Goal: Transaction & Acquisition: Purchase product/service

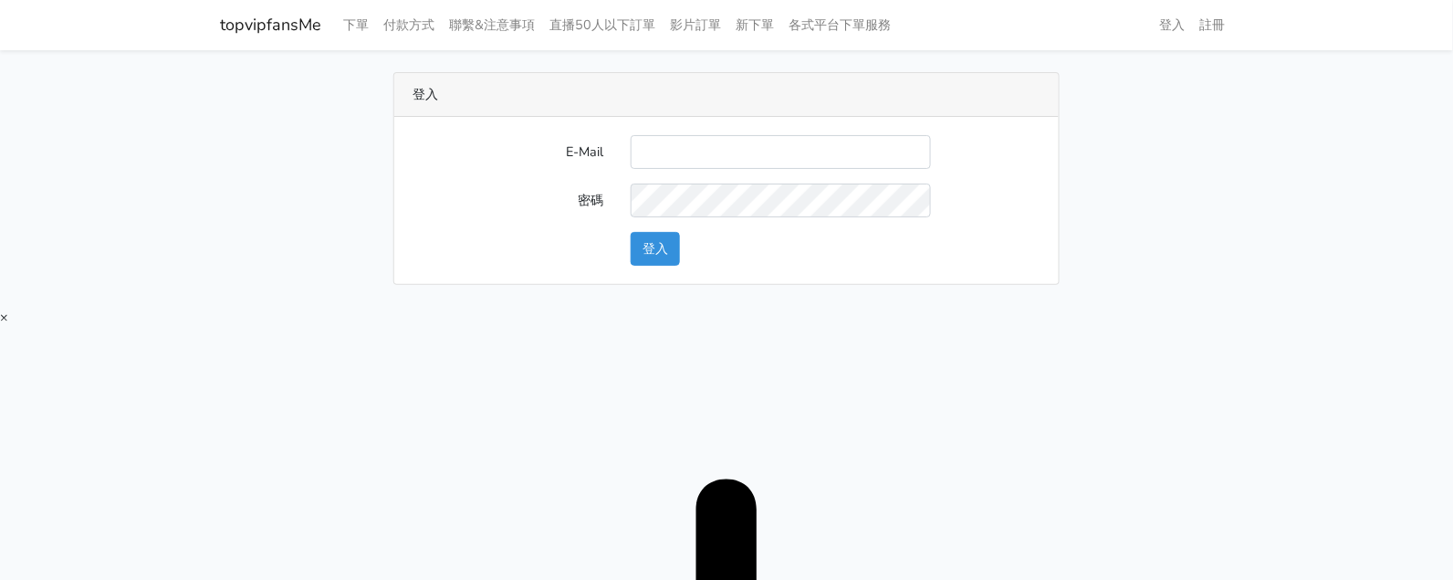
click at [822, 135] on input "E-Mail" at bounding box center [781, 152] width 300 height 34
type input "[EMAIL_ADDRESS][DOMAIN_NAME]"
click at [643, 245] on button "登入" at bounding box center [655, 249] width 49 height 34
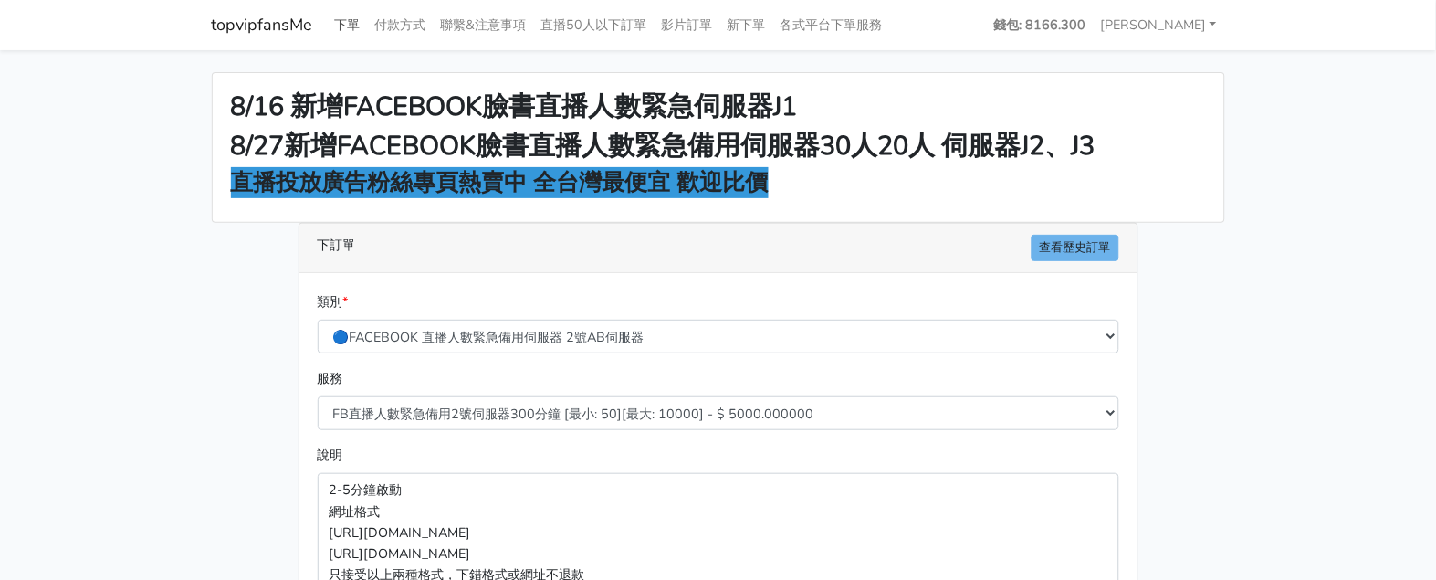
click at [340, 29] on link "下單" at bounding box center [348, 25] width 40 height 36
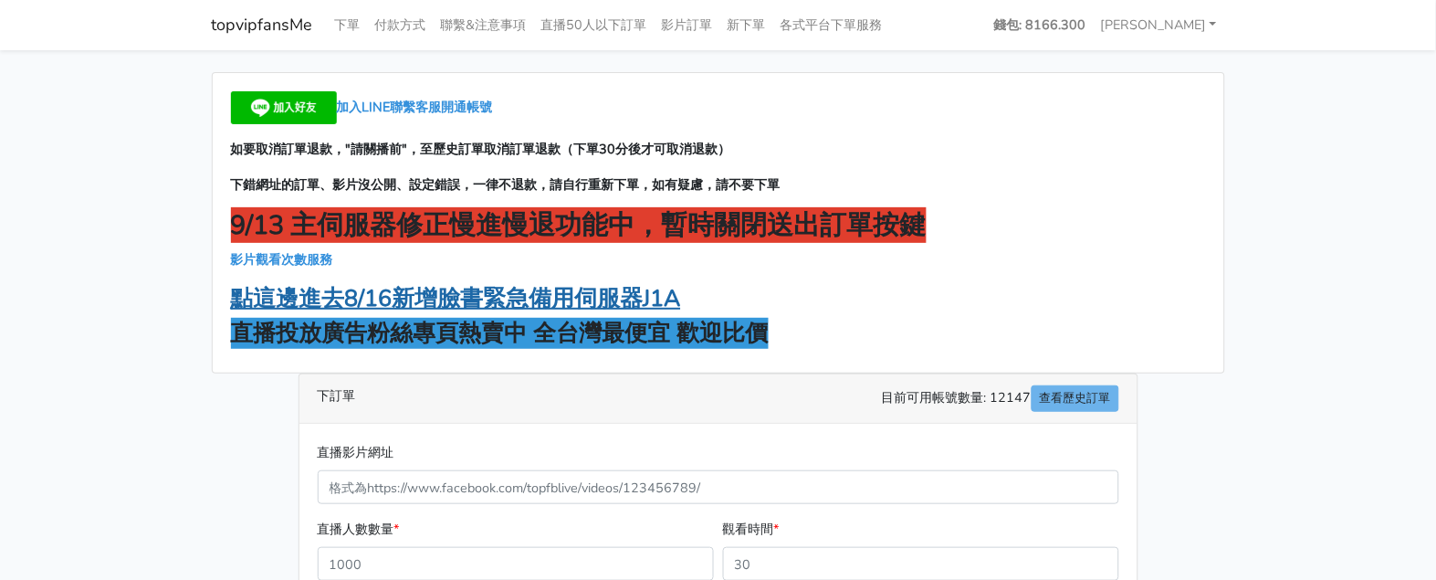
click at [381, 288] on strong "點這邊進去8/16新增臉書緊急備用伺服器J1A" at bounding box center [456, 298] width 450 height 31
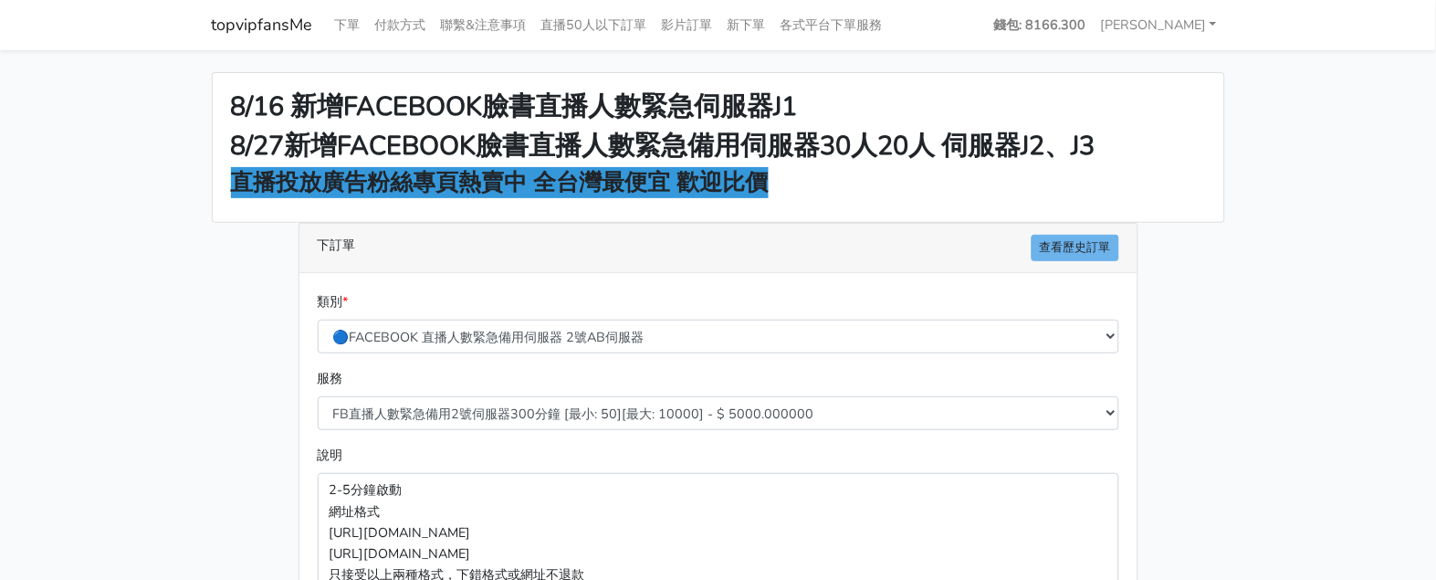
scroll to position [342, 0]
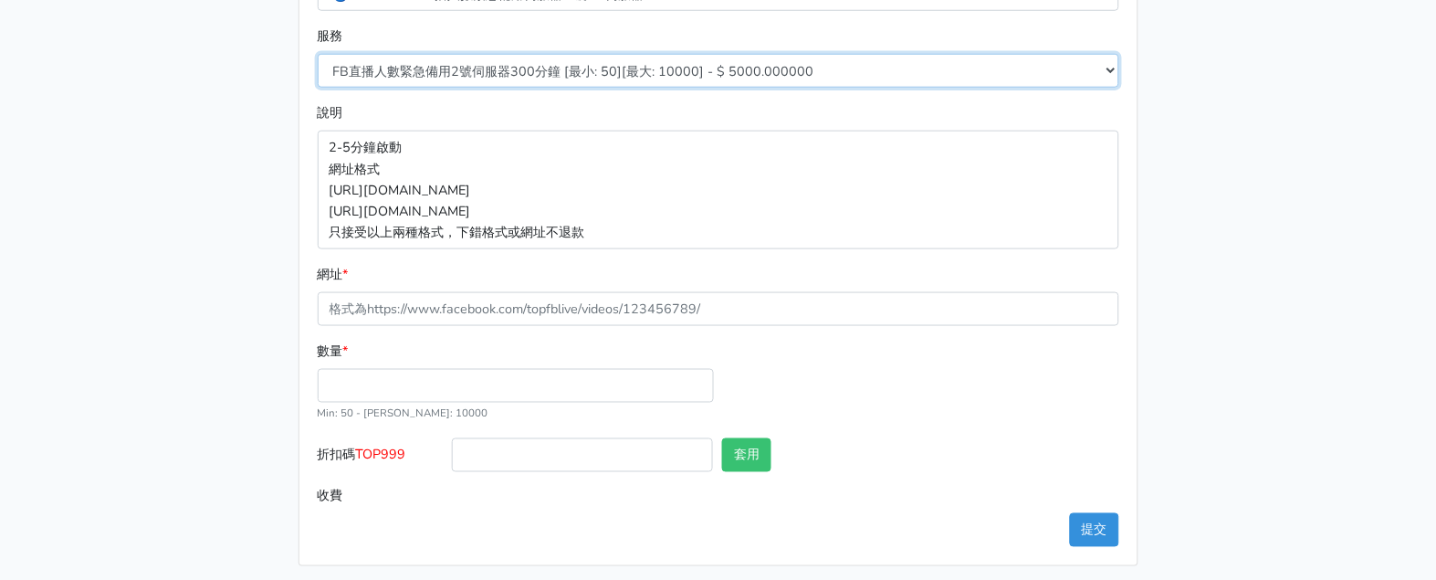
click at [493, 68] on select "FB直播人數緊急備用2號伺服器300分鐘 [最小: 50][最大: 10000] - $ 5000.000000 FB直播人數緊急備用2號伺服器60分鐘 [最…" at bounding box center [718, 71] width 801 height 34
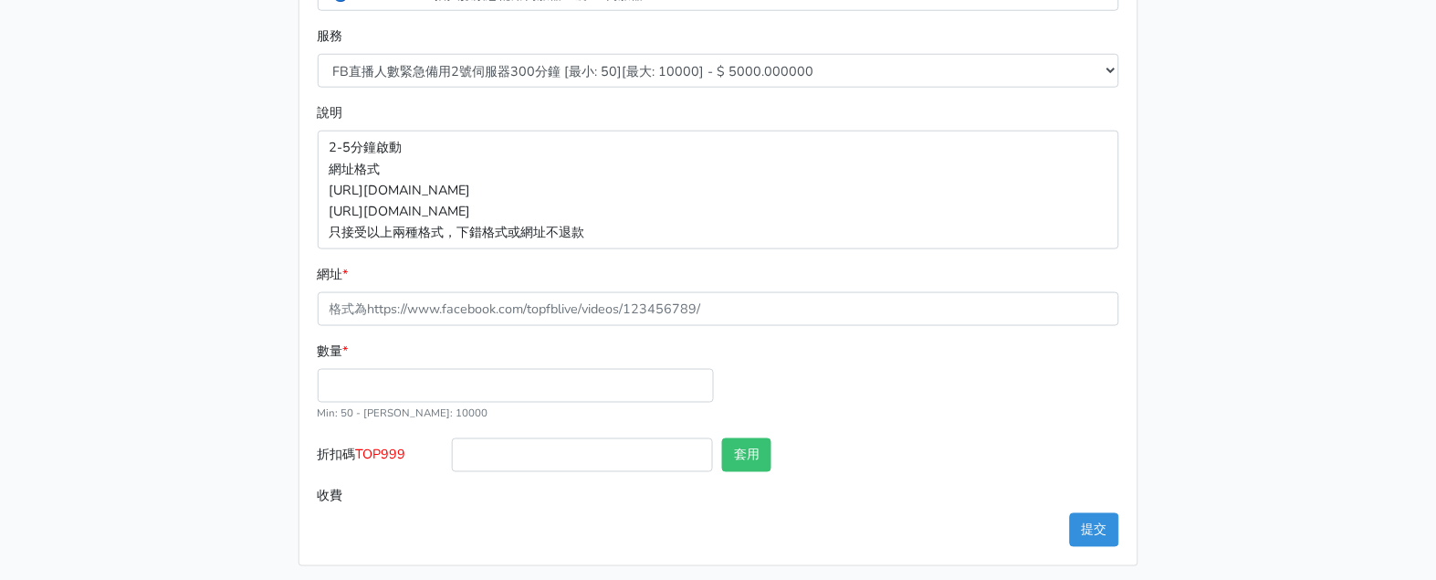
click at [150, 221] on main "8/16 新增FACEBOOK臉書直播人數緊急伺服器J1 8/27新增FACEBOOK臉書直播人數緊急備用伺服器30人20人 伺服器J2、J3 直播投放廣告粉…" at bounding box center [718, 148] width 1436 height 880
click at [1298, 138] on main "8/16 新增FACEBOOK臉書直播人數緊急伺服器J1 8/27新增FACEBOOK臉書直播人數緊急備用伺服器30人20人 伺服器J2、J3 直播投放廣告粉…" at bounding box center [718, 148] width 1436 height 880
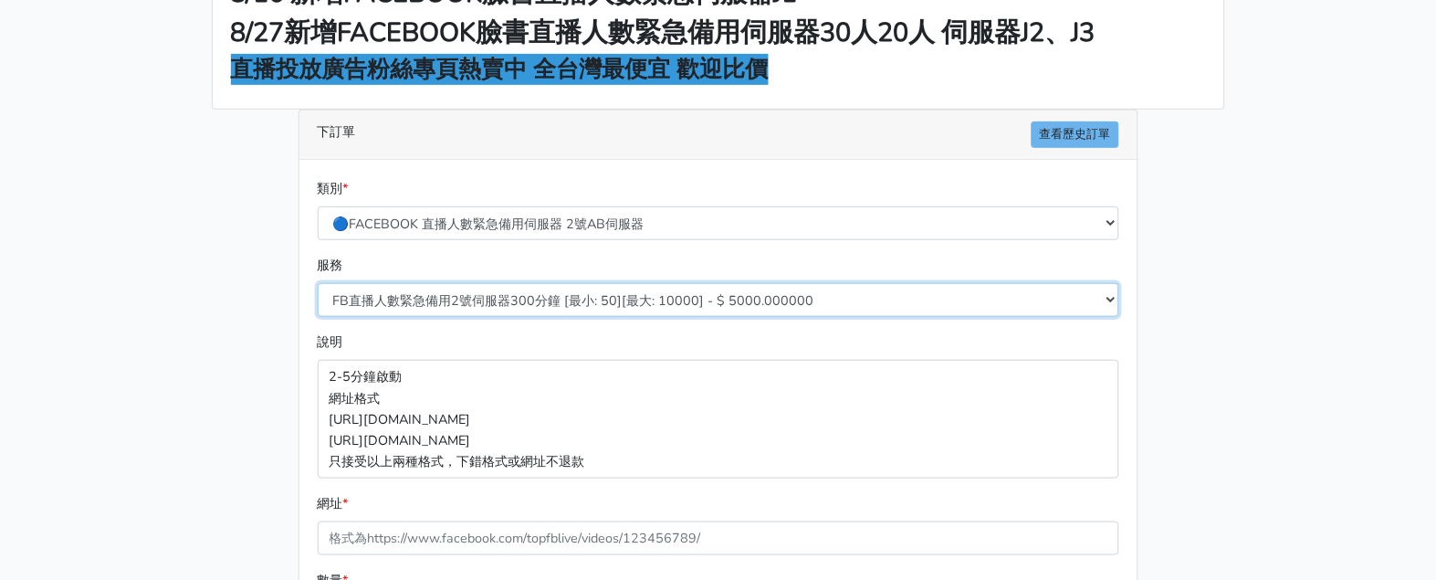
click at [900, 298] on select "FB直播人數緊急備用2號伺服器300分鐘 [最小: 50][最大: 10000] - $ 5000.000000 FB直播人數緊急備用2號伺服器60分鐘 [最…" at bounding box center [718, 300] width 801 height 34
select select "577"
click at [318, 283] on select "FB直播人數緊急備用2號伺服器300分鐘 [最小: 50][最大: 10000] - $ 5000.000000 FB直播人數緊急備用2號伺服器60分鐘 [最…" at bounding box center [718, 300] width 801 height 34
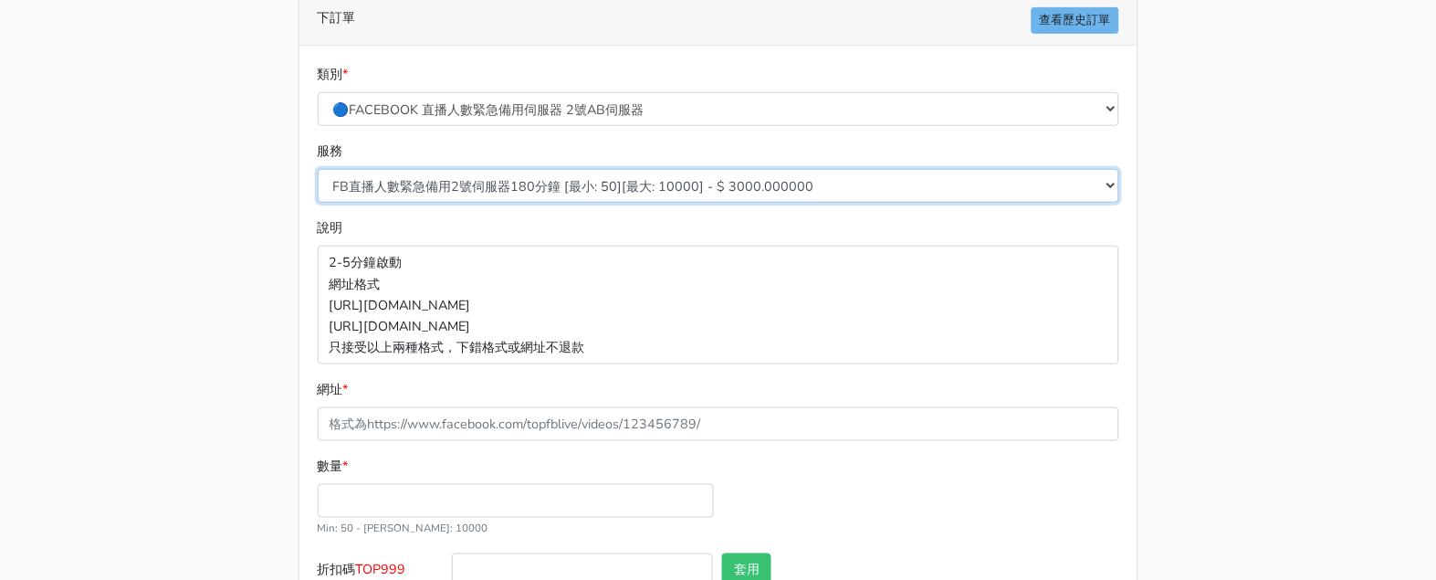
scroll to position [342, 0]
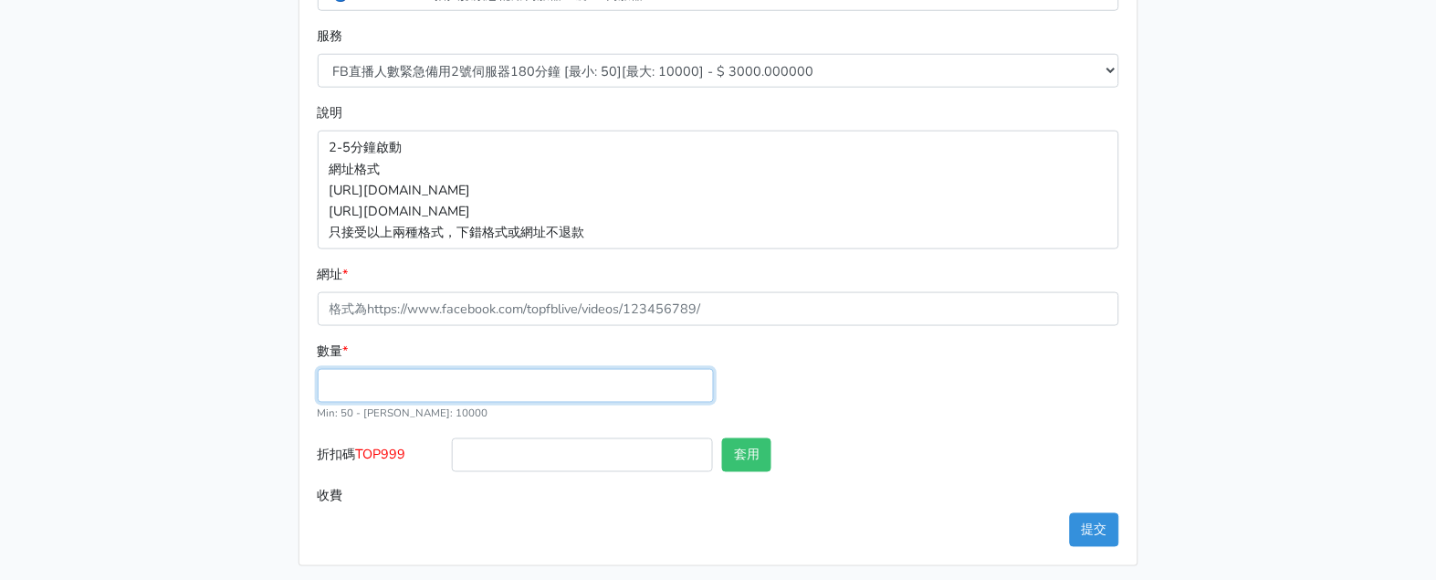
click at [611, 386] on input "數量 *" at bounding box center [516, 386] width 396 height 34
type input "50"
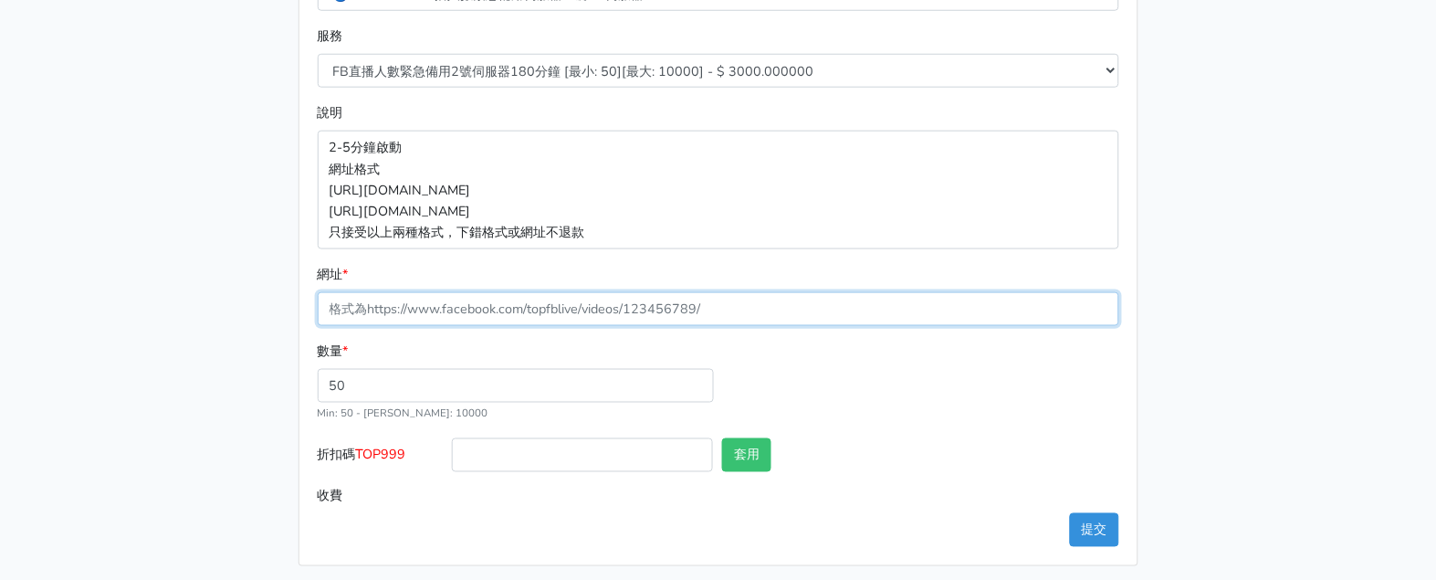
type input "150.000"
click at [786, 316] on input "網址 *" at bounding box center [718, 309] width 801 height 34
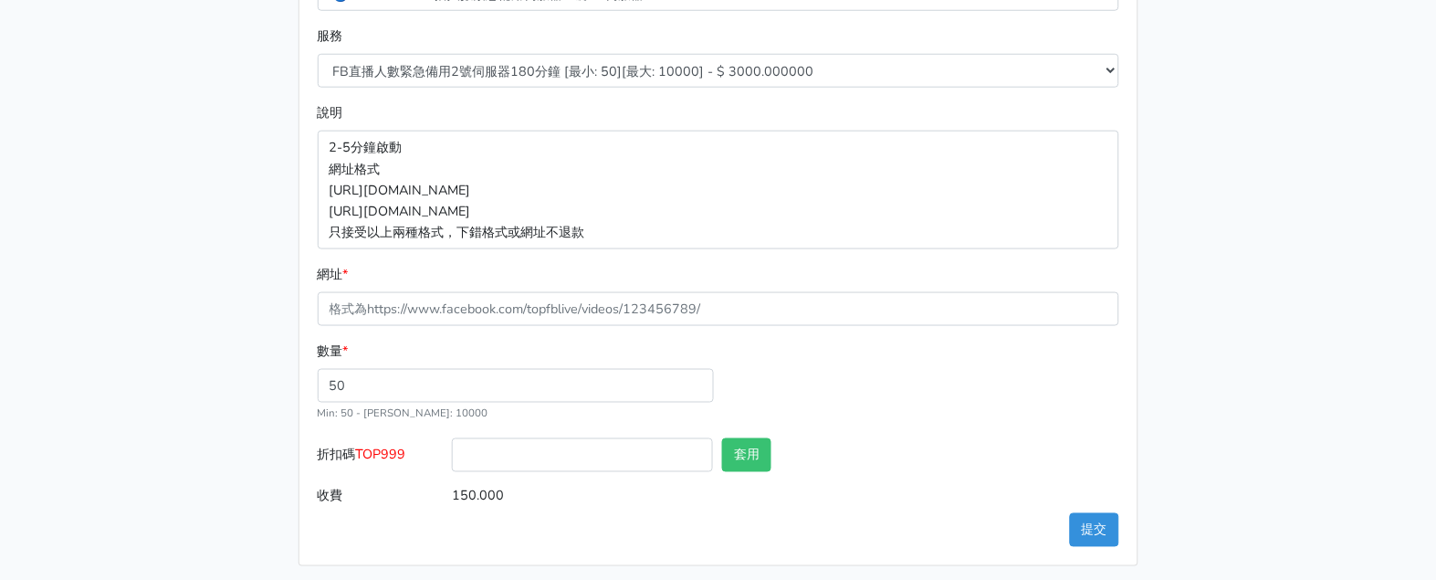
click at [553, 473] on div at bounding box center [582, 458] width 270 height 41
click at [590, 455] on input "折扣碼 TOP999" at bounding box center [582, 455] width 261 height 34
click at [350, 446] on label "折扣碼 TOP999" at bounding box center [380, 458] width 135 height 41
click at [452, 446] on input "折扣碼 TOP999" at bounding box center [582, 455] width 261 height 34
drag, startPoint x: 358, startPoint y: 450, endPoint x: 418, endPoint y: 455, distance: 60.5
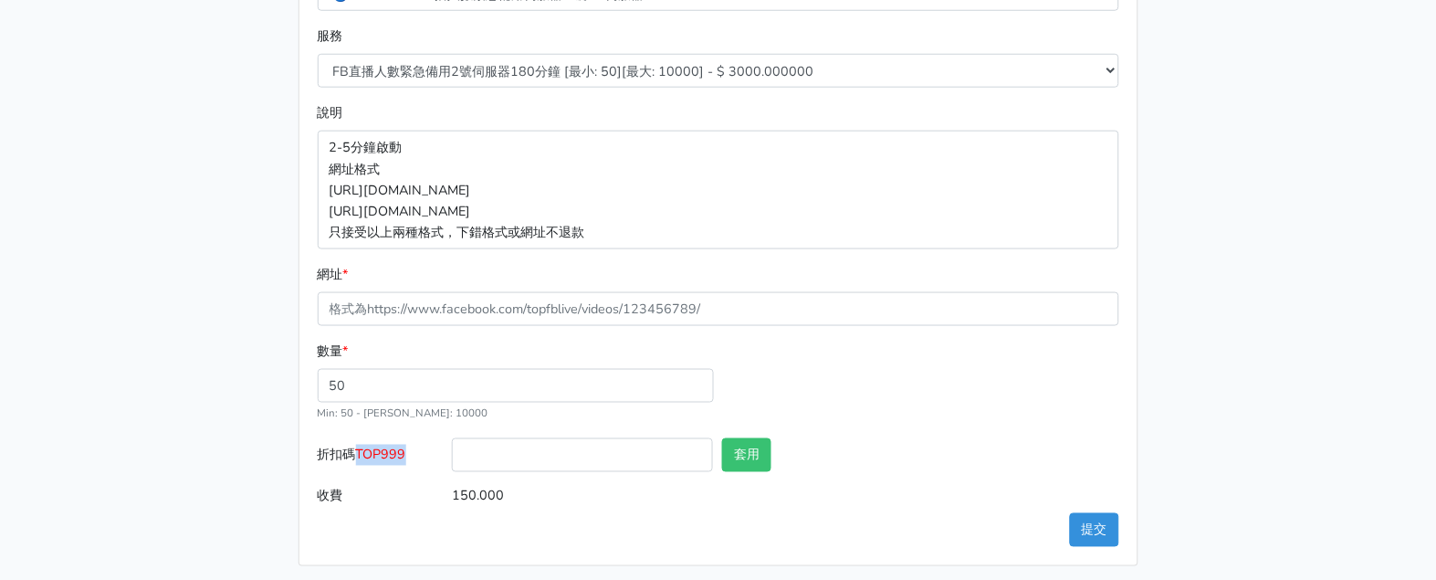
click at [418, 455] on label "折扣碼 TOP999" at bounding box center [380, 458] width 135 height 41
click at [498, 458] on input "TOP999" at bounding box center [582, 455] width 261 height 34
click at [469, 454] on input "TOP999" at bounding box center [582, 455] width 261 height 34
type input "TOP999"
click at [893, 283] on div "網址 *" at bounding box center [718, 295] width 801 height 62
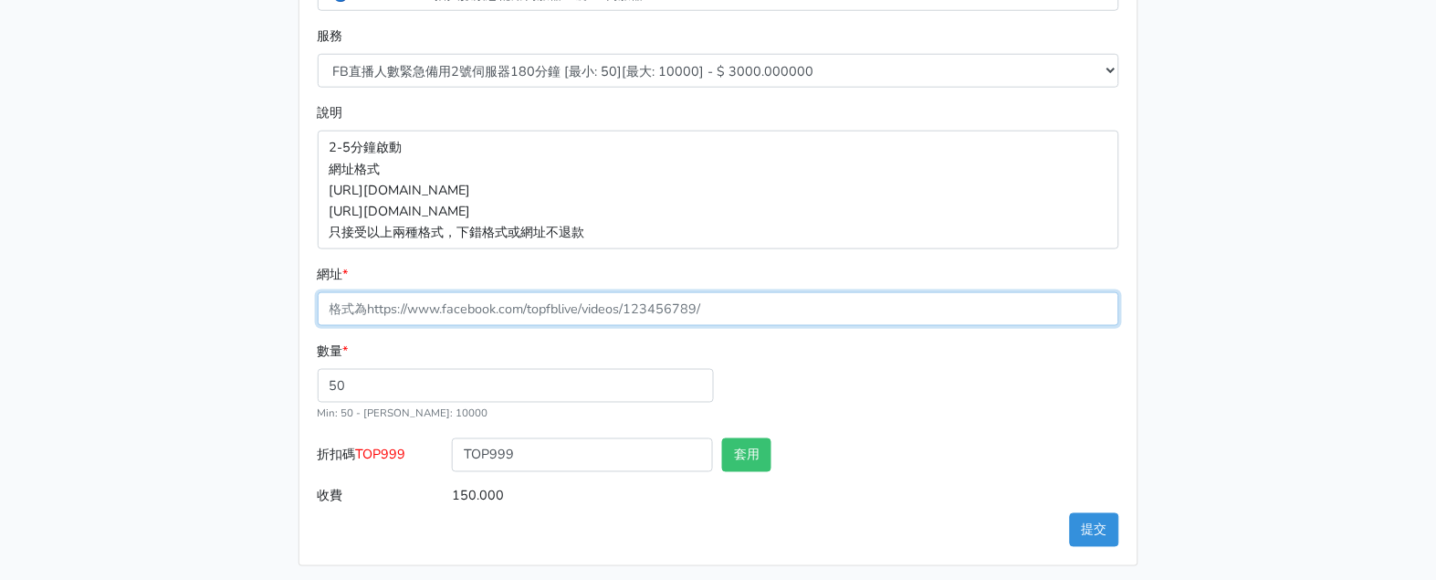
click at [653, 304] on input "網址 *" at bounding box center [718, 309] width 801 height 34
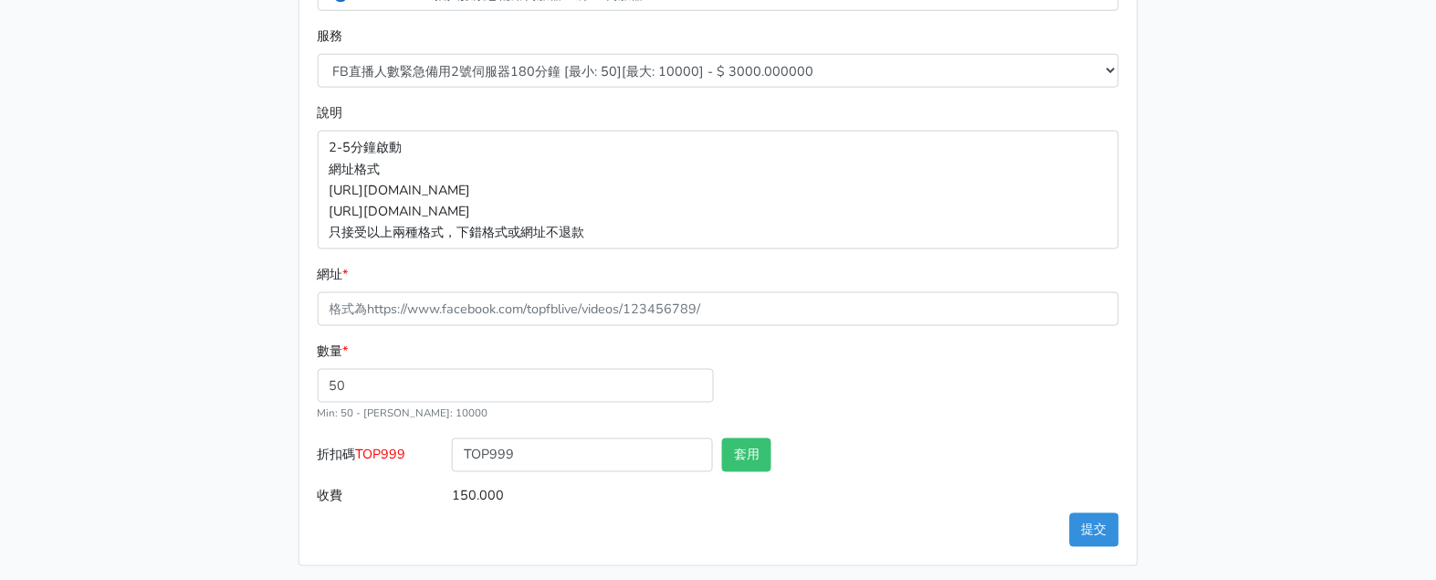
click at [342, 257] on form "類別 * 🔵FACEBOOK 直播人數緊急備用伺服器 2號AB伺服器 🔵FACEBOOK 網軍專用貼文留言 安全保密 🔵9/30 FACEBOOK 直播人數緩…" at bounding box center [718, 231] width 801 height 564
drag, startPoint x: 472, startPoint y: 224, endPoint x: 416, endPoint y: 205, distance: 58.6
click at [416, 205] on p "2-5分鐘啟動 網址格式 [URL][DOMAIN_NAME] [URL][DOMAIN_NAME] 只接受以上兩種格式，下錯格式或網址不退款" at bounding box center [718, 190] width 801 height 118
click at [568, 235] on p "2-5分鐘啟動 網址格式 [URL][DOMAIN_NAME] [URL][DOMAIN_NAME] 只接受以上兩種格式，下錯格式或網址不退款" at bounding box center [718, 190] width 801 height 118
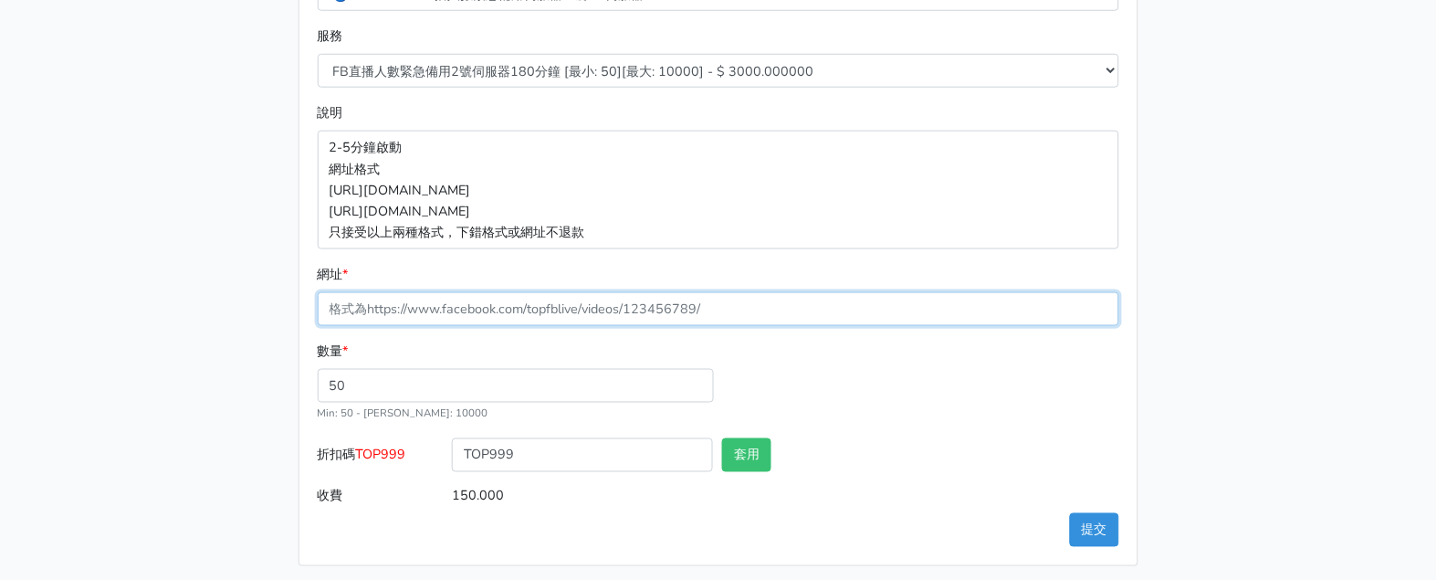
click at [653, 301] on input "網址 *" at bounding box center [718, 309] width 801 height 34
click at [499, 308] on input "網址 *" at bounding box center [718, 309] width 801 height 34
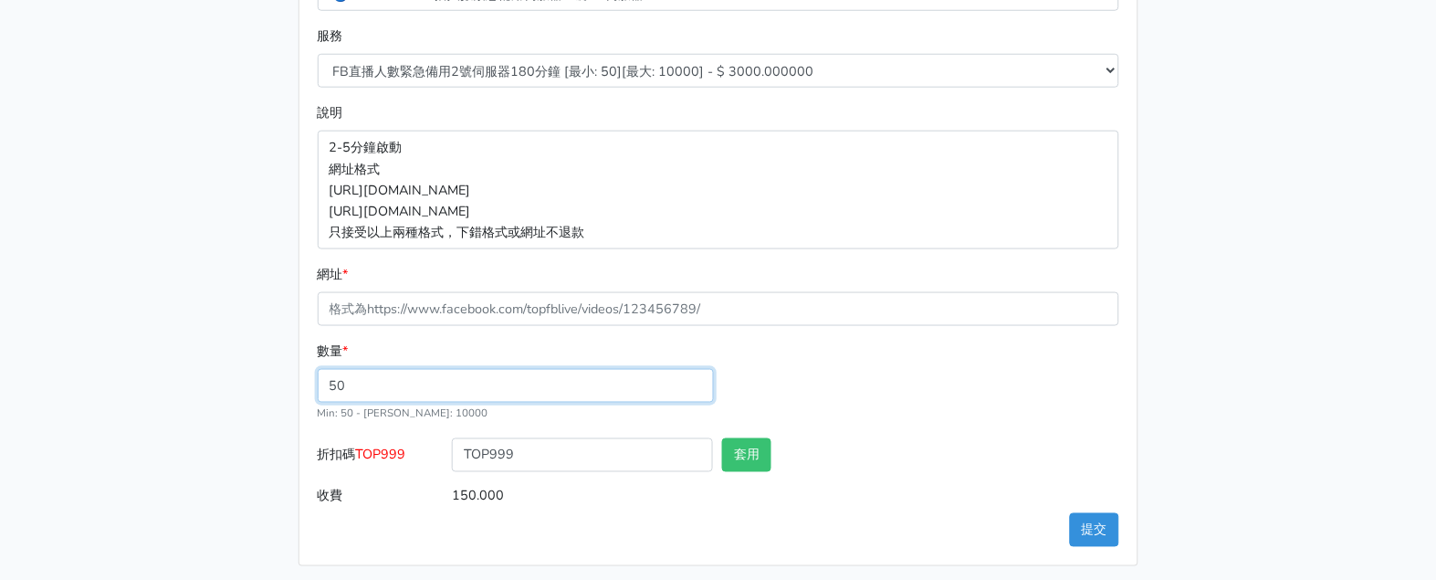
click at [406, 385] on input "50" at bounding box center [516, 386] width 396 height 34
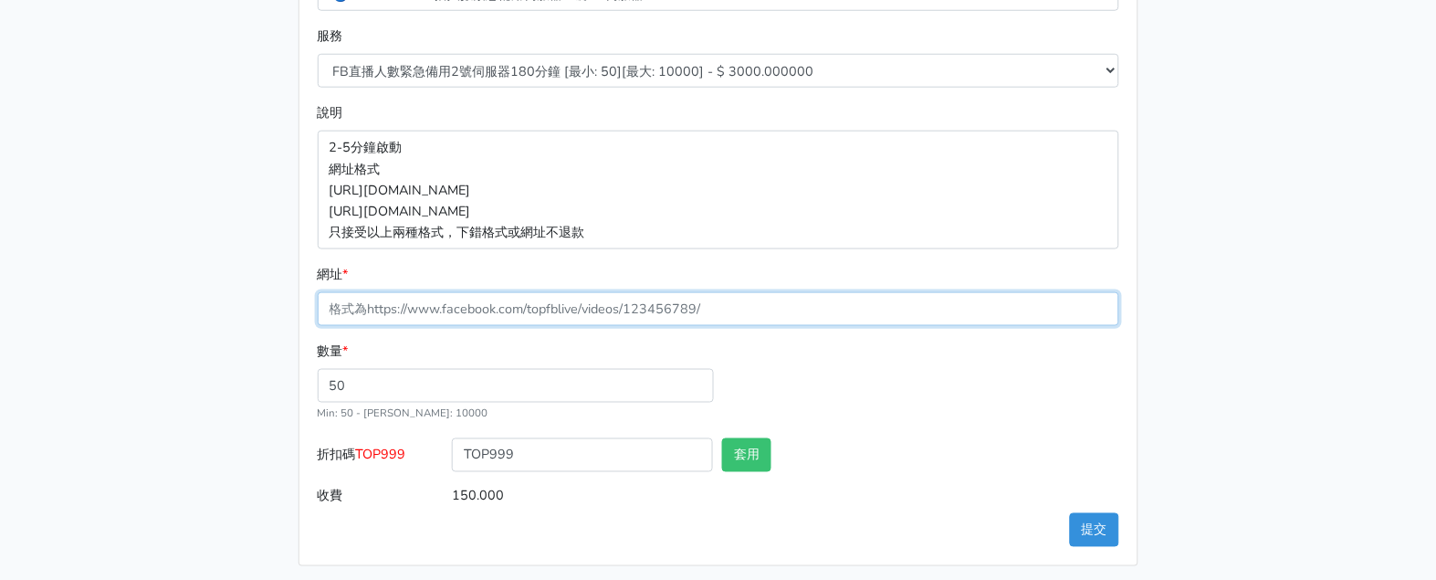
click at [585, 322] on input "網址 *" at bounding box center [718, 309] width 801 height 34
paste input "[URL][DOMAIN_NAME]"
click at [834, 322] on input "[URL][DOMAIN_NAME]" at bounding box center [718, 309] width 801 height 34
type input "[URL][DOMAIN_NAME]"
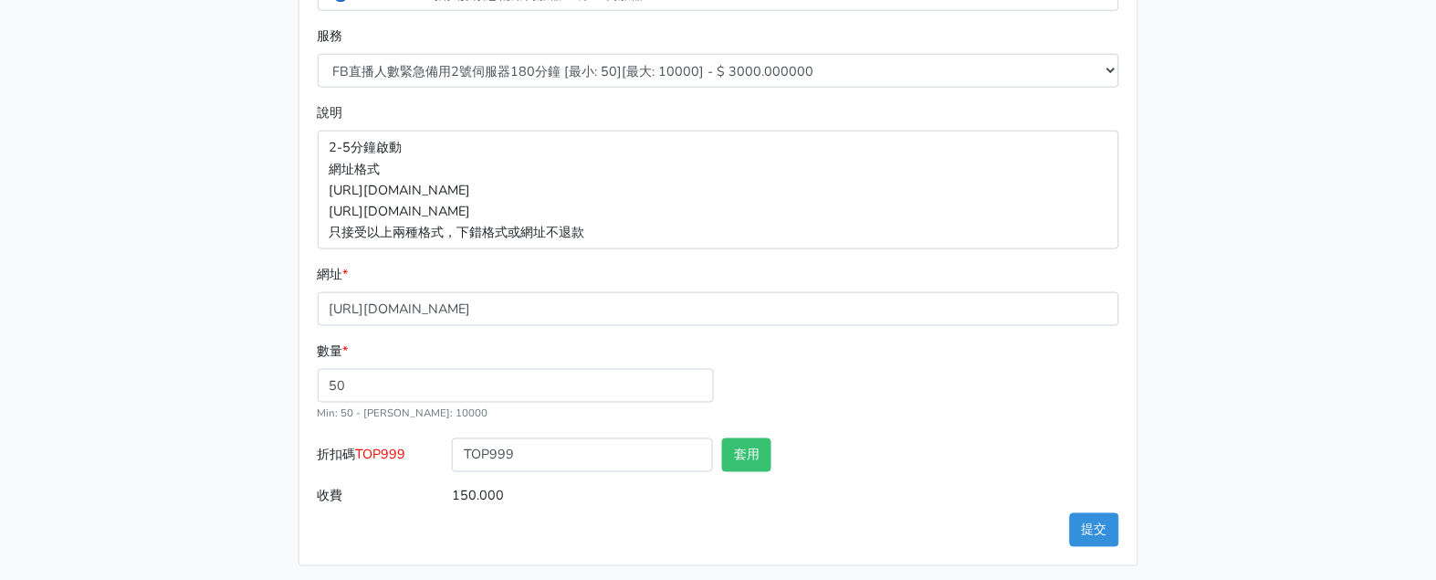
click at [874, 340] on div "數量 * 50 Min: 50 - [PERSON_NAME]: 10000" at bounding box center [718, 389] width 810 height 98
click at [1092, 533] on button "提交" at bounding box center [1094, 530] width 49 height 34
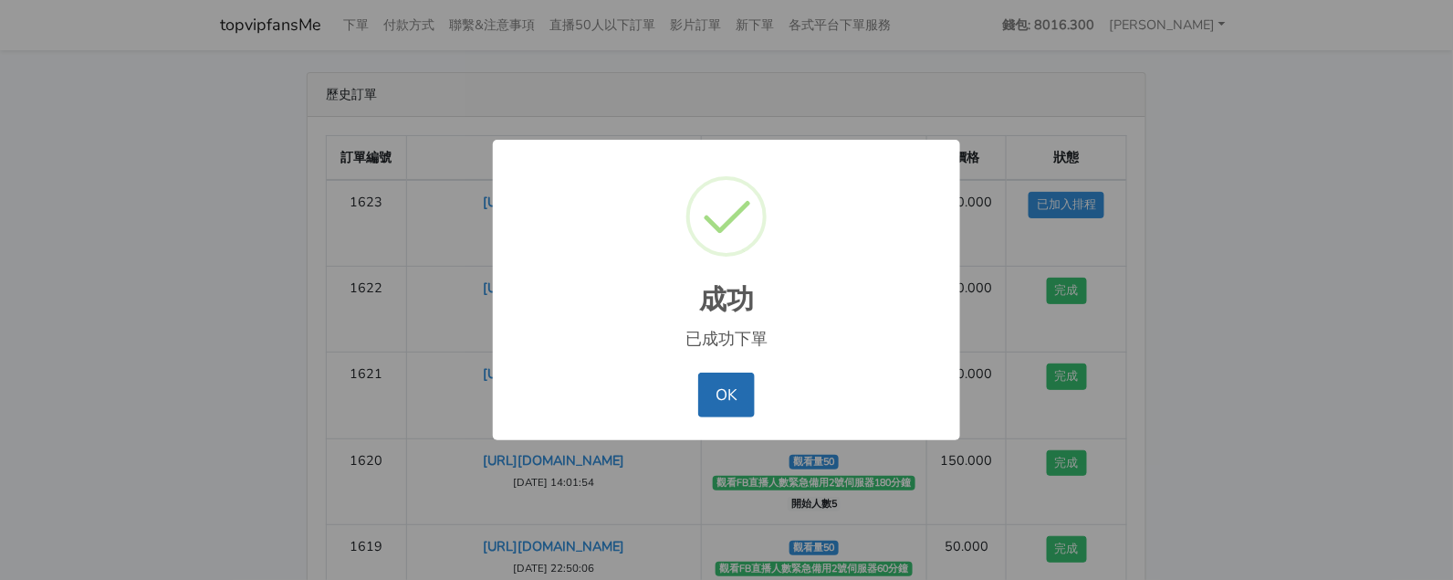
click at [724, 394] on button "OK" at bounding box center [726, 394] width 56 height 44
